Goal: Transaction & Acquisition: Download file/media

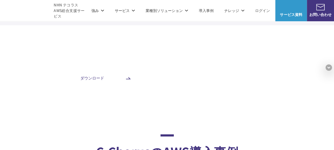
scroll to position [2044, 0]
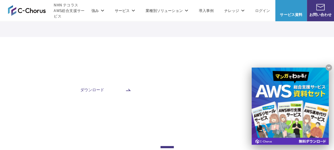
click at [100, 87] on span "ダウンロード" at bounding box center [92, 90] width 88 height 6
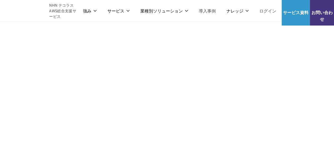
scroll to position [3243, 0]
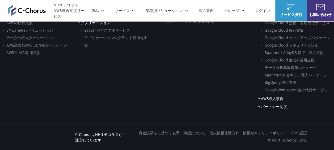
click at [206, 13] on link "導入事例" at bounding box center [206, 11] width 15 height 6
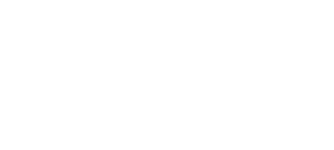
scroll to position [3164, 0]
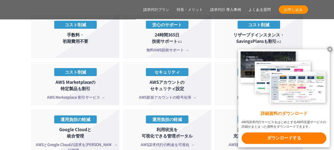
scroll to position [1858, 0]
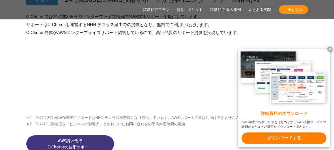
click at [216, 94] on img at bounding box center [166, 73] width 281 height 72
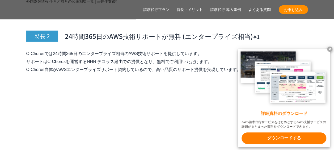
click at [216, 94] on img at bounding box center [166, 110] width 281 height 72
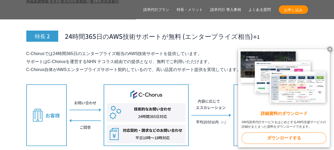
click at [272, 136] on x-t "ダウンロードする" at bounding box center [283, 137] width 85 height 11
